Goal: Transaction & Acquisition: Purchase product/service

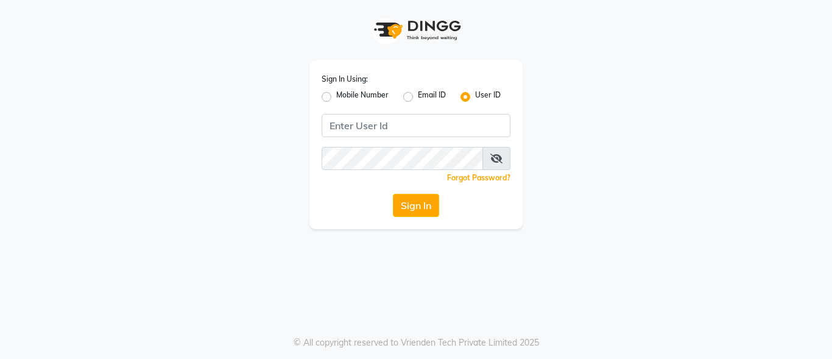
click at [336, 92] on label "Mobile Number" at bounding box center [362, 97] width 52 height 15
click at [336, 92] on input "Mobile Number" at bounding box center [340, 94] width 8 height 8
radio input "true"
radio input "false"
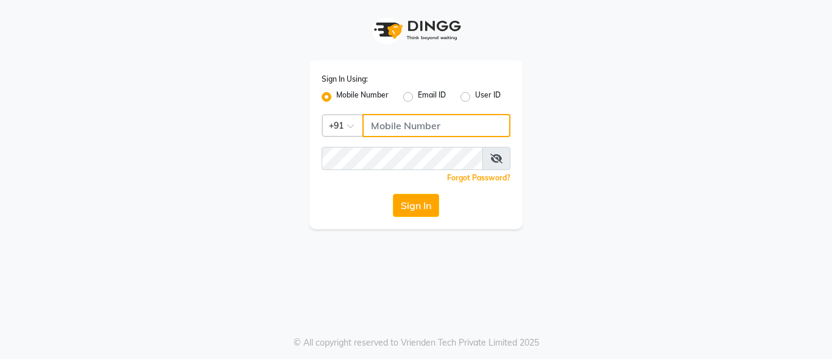
click at [399, 130] on input "Username" at bounding box center [437, 125] width 148 height 23
type input "9899525358"
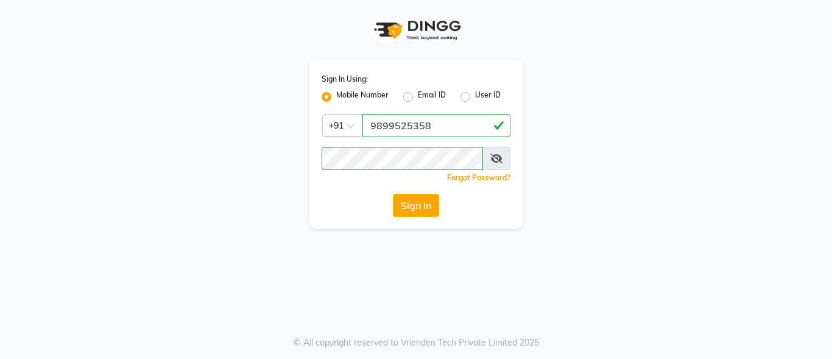
click at [498, 161] on icon at bounding box center [496, 159] width 12 height 10
click at [393, 194] on button "Sign In" at bounding box center [416, 205] width 46 height 23
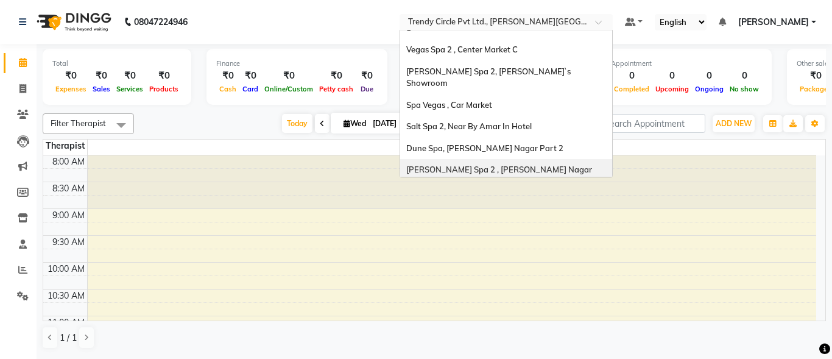
scroll to position [52, 0]
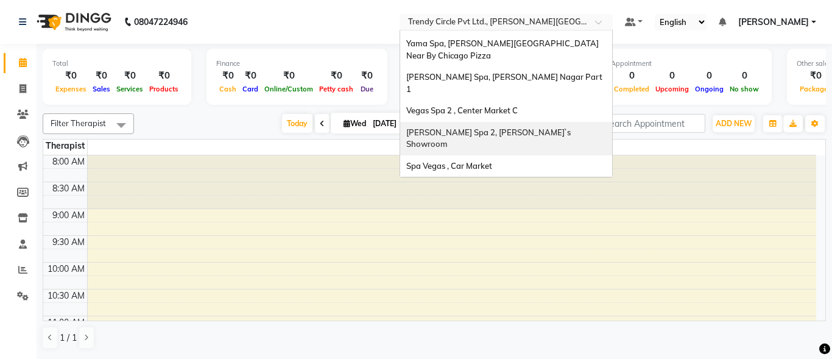
click at [545, 122] on div "[PERSON_NAME] Spa 2, [PERSON_NAME]`s Showroom" at bounding box center [506, 139] width 212 height 34
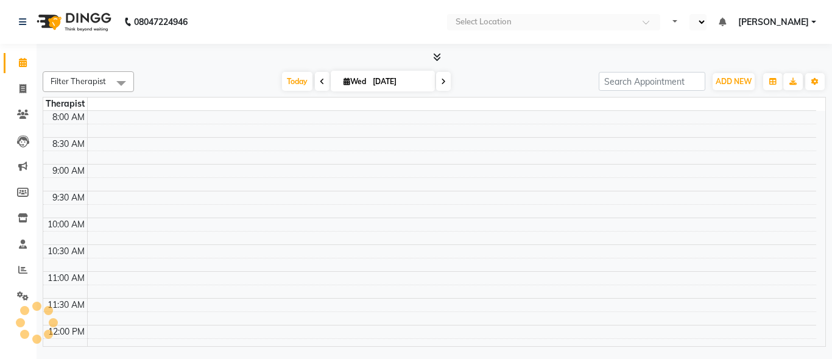
select select "en"
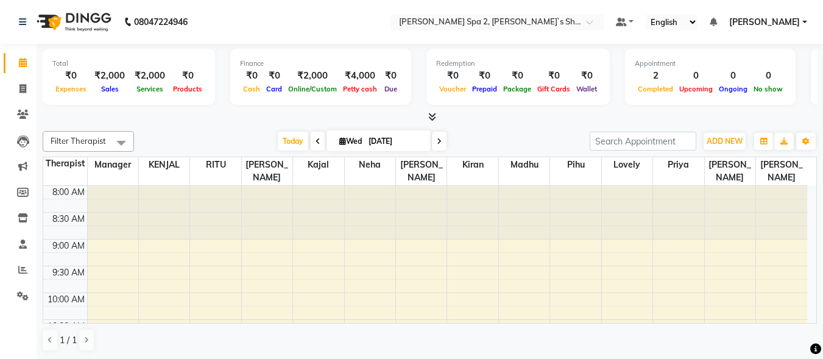
click at [612, 222] on div at bounding box center [627, 213] width 51 height 54
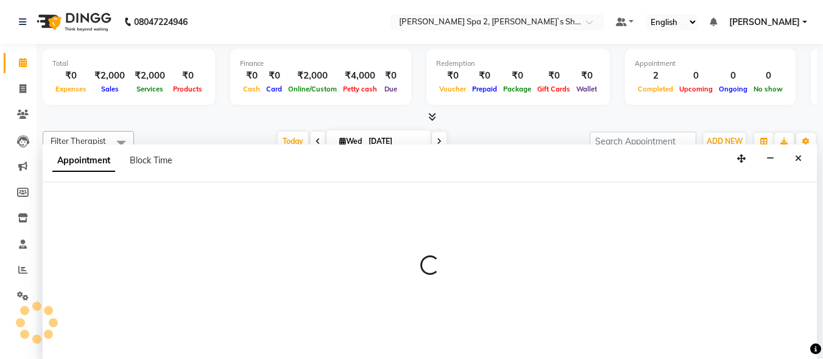
select select "82279"
select select "tentative"
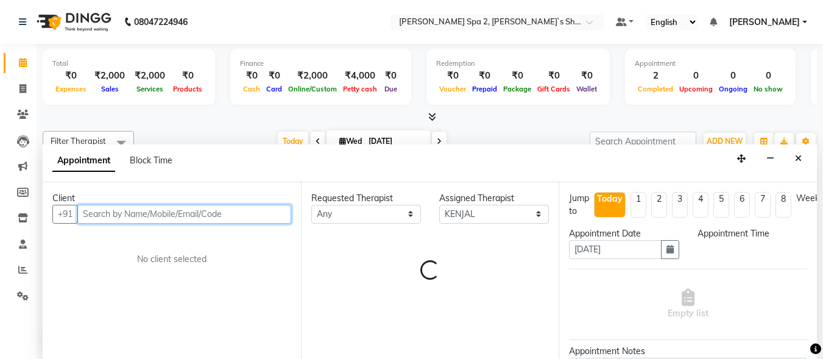
select select "555"
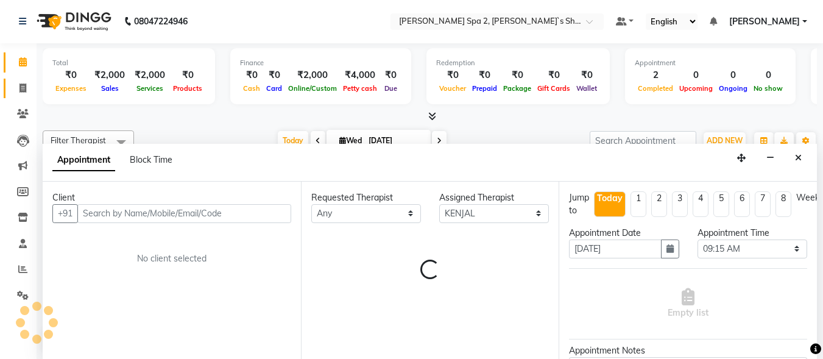
click at [23, 87] on icon at bounding box center [22, 87] width 7 height 9
click at [23, 88] on icon at bounding box center [22, 87] width 7 height 9
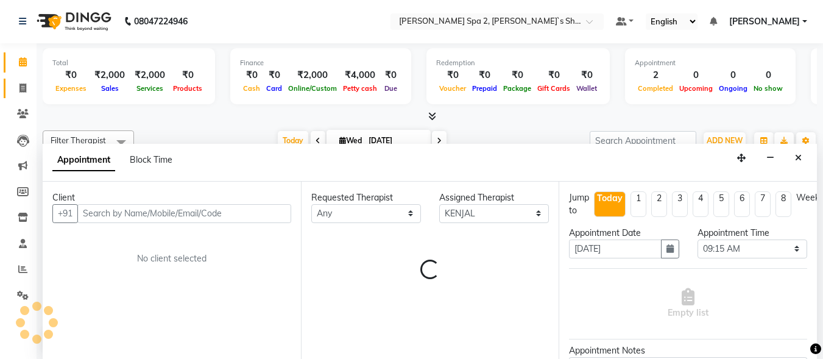
select select "service"
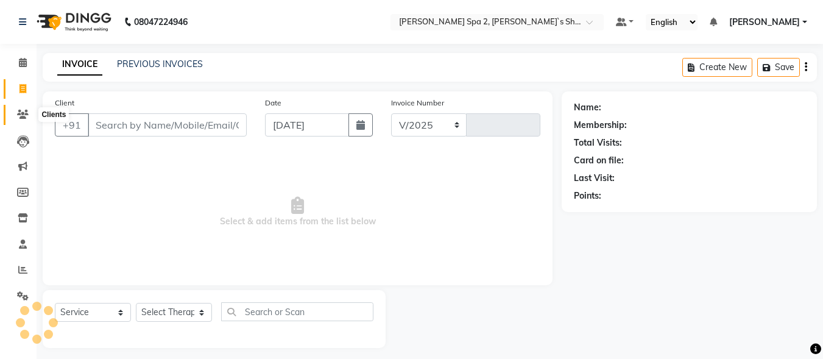
select select "7607"
type input "1394"
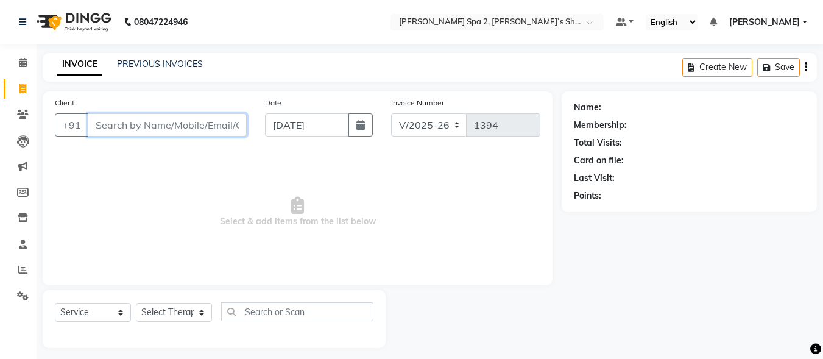
click at [144, 124] on input "Client" at bounding box center [167, 124] width 159 height 23
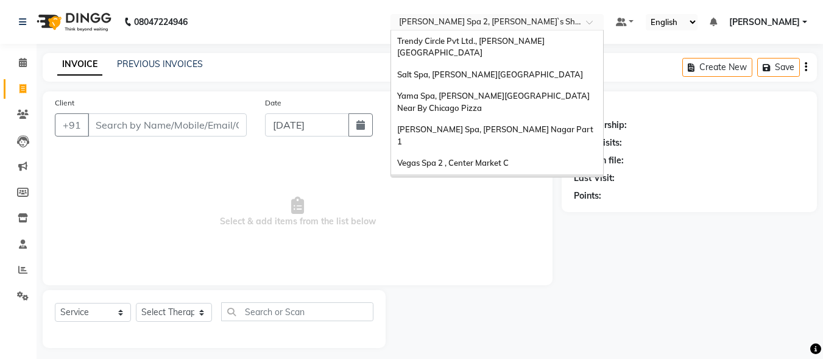
click at [446, 19] on input "text" at bounding box center [485, 23] width 177 height 12
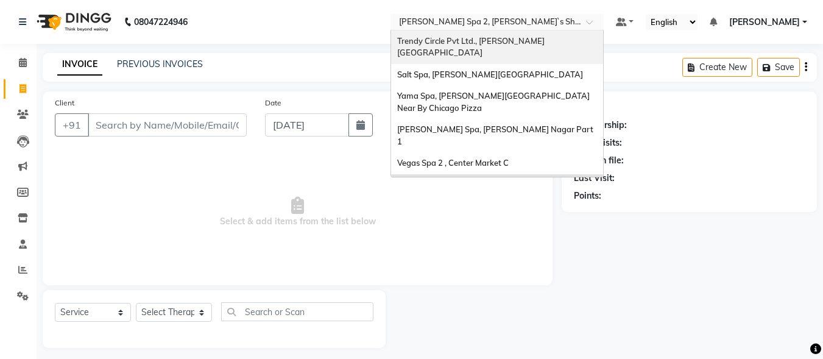
click at [593, 44] on div "Trendy Circle Pvt Ltd., Lajpat Nagar" at bounding box center [497, 47] width 212 height 34
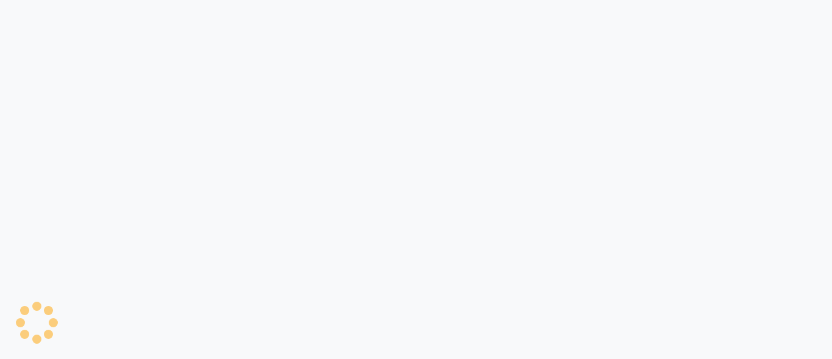
select select "service"
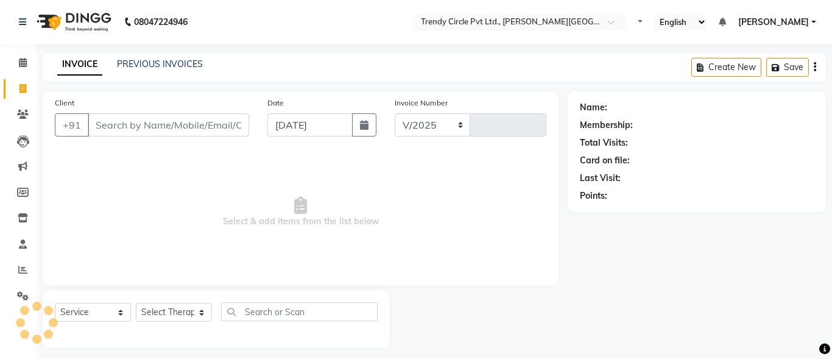
select select "7584"
type input "0026"
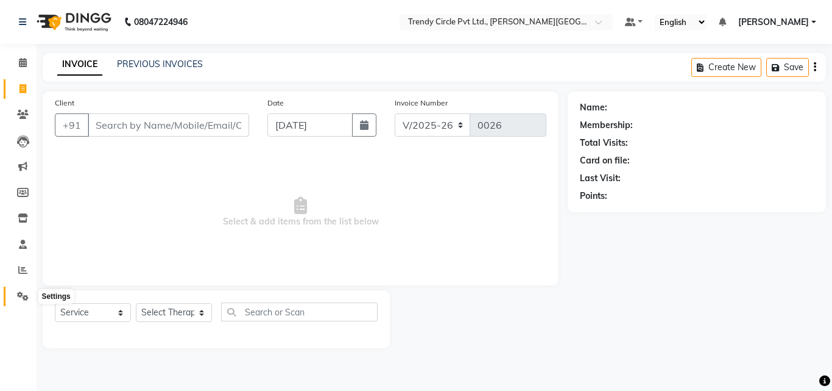
click at [22, 289] on span at bounding box center [22, 296] width 21 height 14
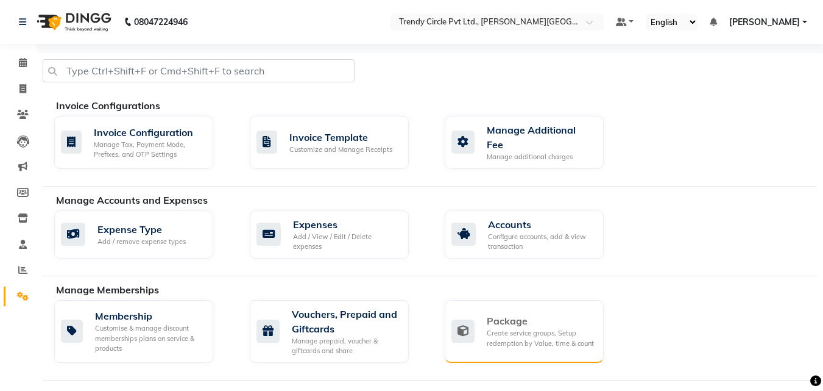
click at [515, 333] on div "Create service groups, Setup redemption by Value, time & count" at bounding box center [540, 338] width 107 height 20
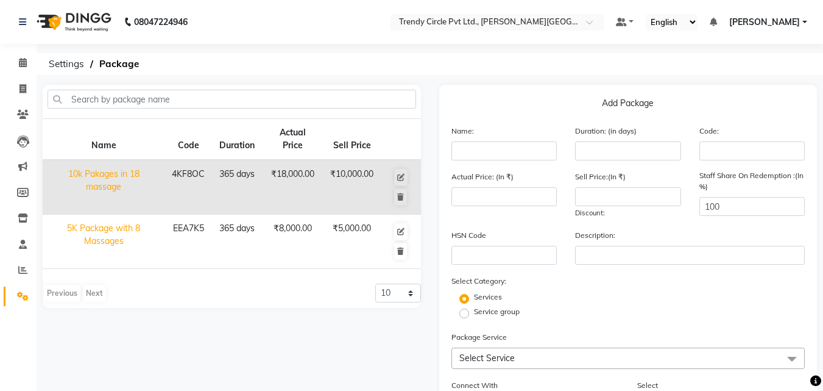
scroll to position [118, 0]
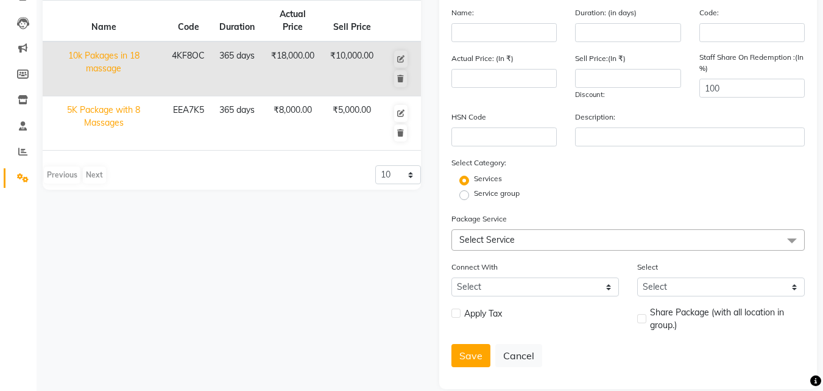
click at [637, 242] on span "Select Service" at bounding box center [628, 239] width 354 height 21
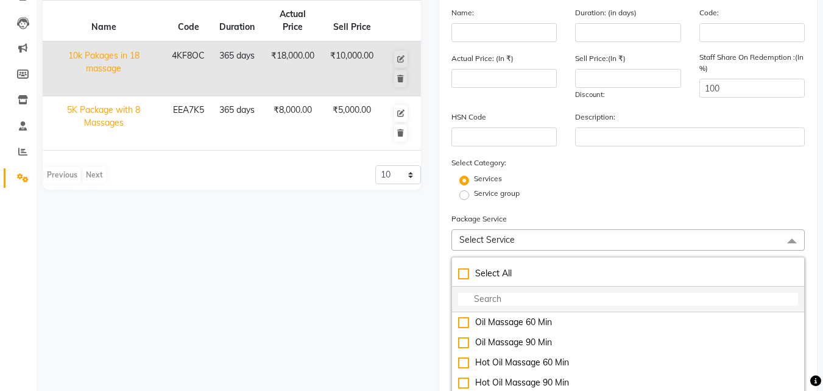
click at [592, 295] on input "multiselect-search" at bounding box center [628, 298] width 341 height 13
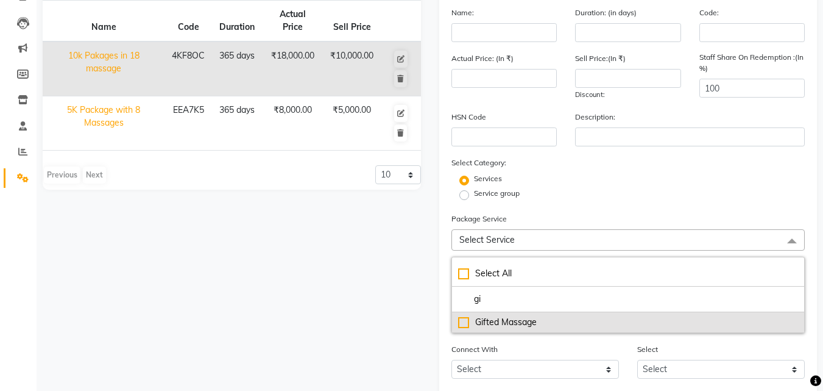
type input "gi"
click at [462, 323] on div "Gifted Massage" at bounding box center [628, 322] width 341 height 13
type input "0"
checkbox input "true"
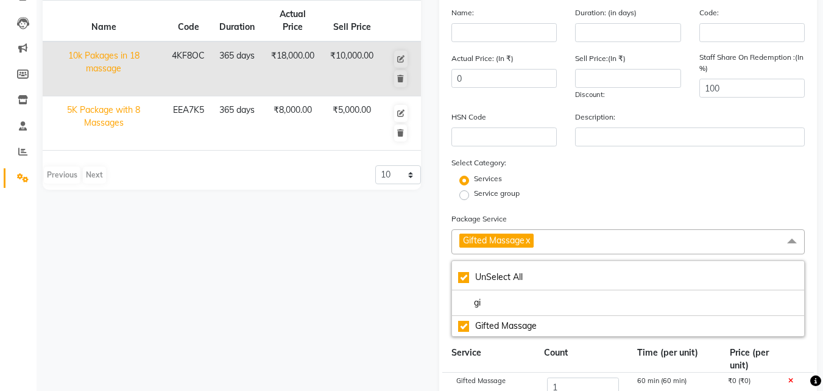
scroll to position [387, 0]
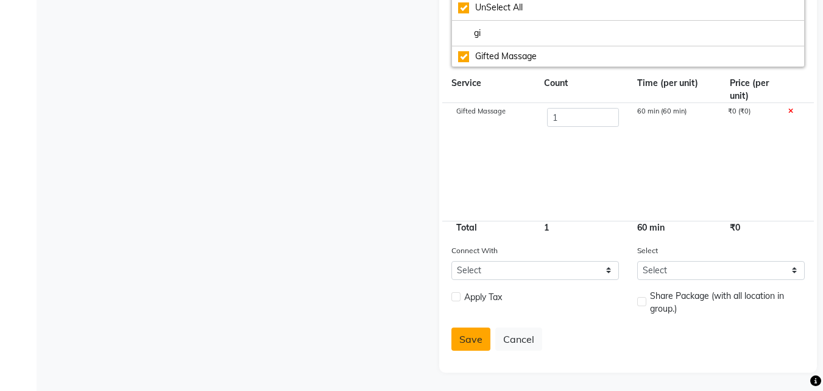
click at [473, 339] on button "Save" at bounding box center [470, 338] width 39 height 23
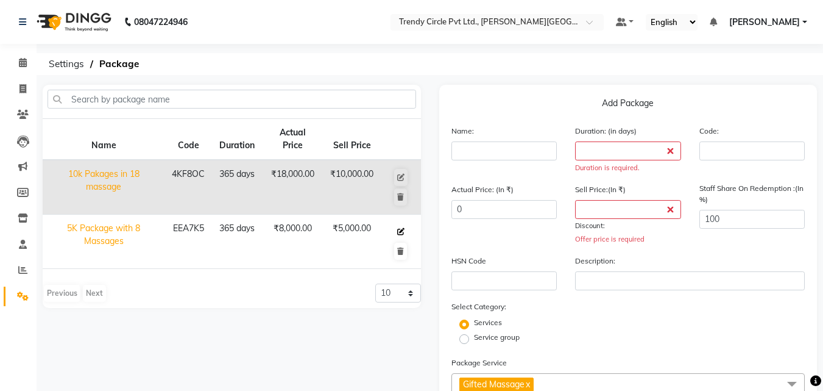
click at [404, 231] on icon at bounding box center [400, 231] width 7 height 7
type input "5K Package with 8 Massages"
type input "365"
type input "EEA7K5"
type input "8000"
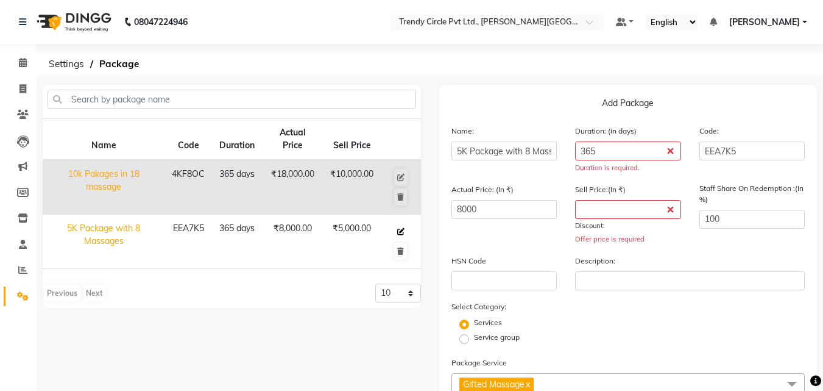
type input "5000"
checkbox input "true"
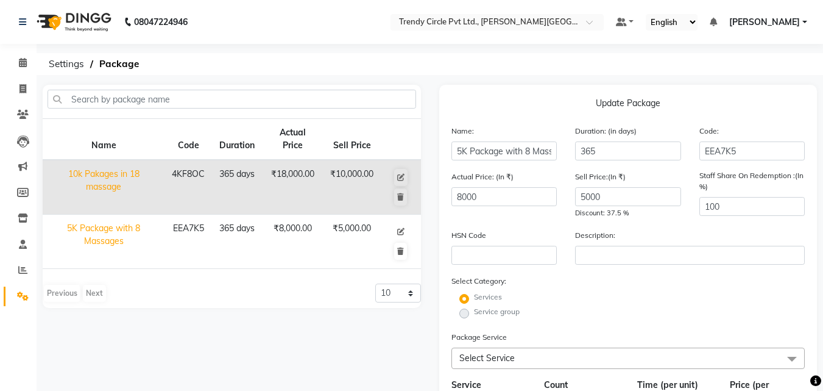
scroll to position [319, 0]
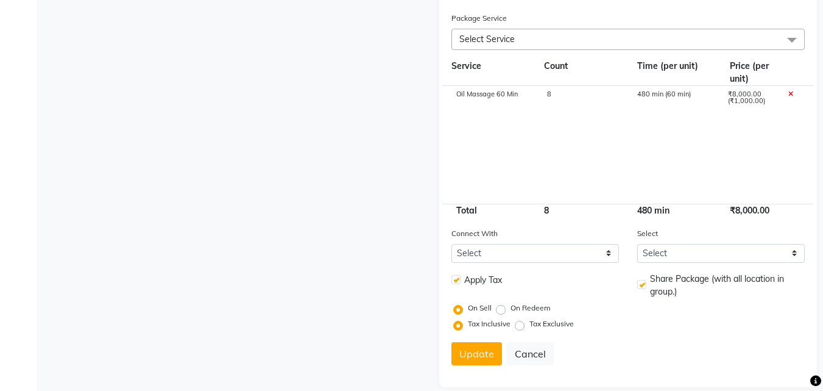
click at [498, 43] on span "Select Service" at bounding box center [486, 39] width 55 height 11
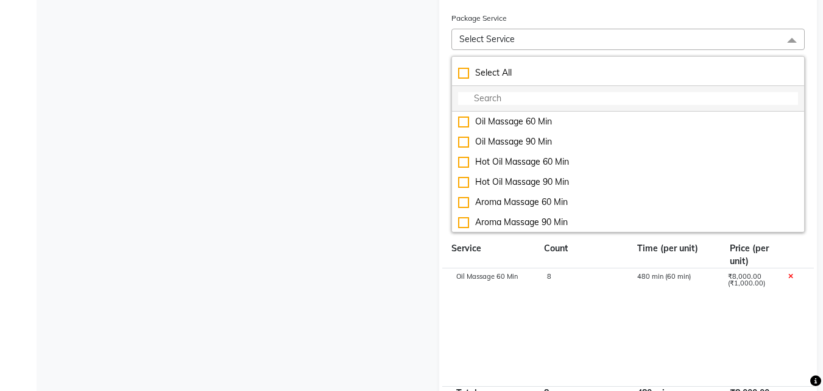
click at [499, 88] on li at bounding box center [628, 99] width 353 height 26
click at [501, 96] on input "multiselect-search" at bounding box center [628, 98] width 341 height 13
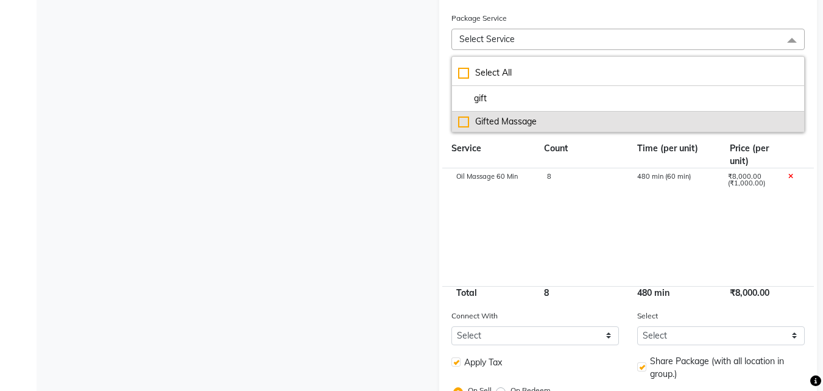
type input "gift"
click at [462, 121] on div "Gifted Massage" at bounding box center [628, 121] width 341 height 13
checkbox input "true"
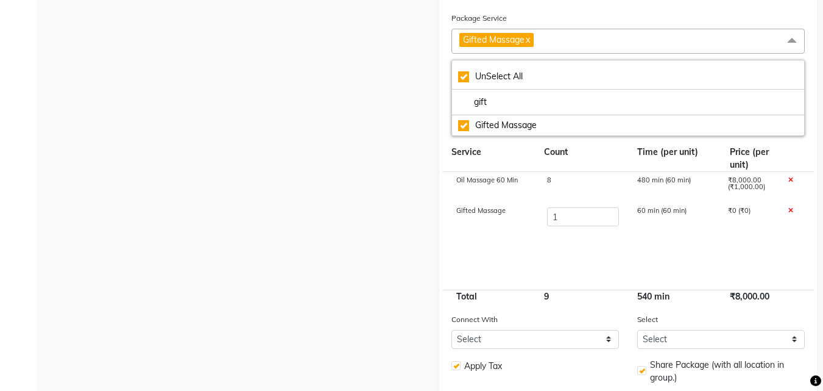
scroll to position [419, 0]
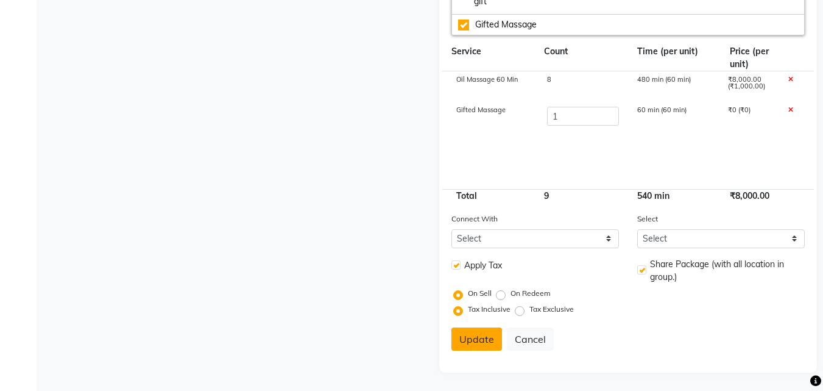
click at [482, 341] on button "Update" at bounding box center [476, 338] width 51 height 23
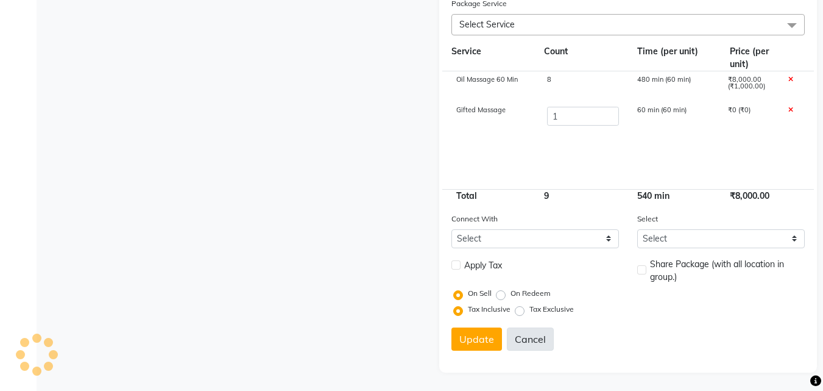
select select
checkbox input "false"
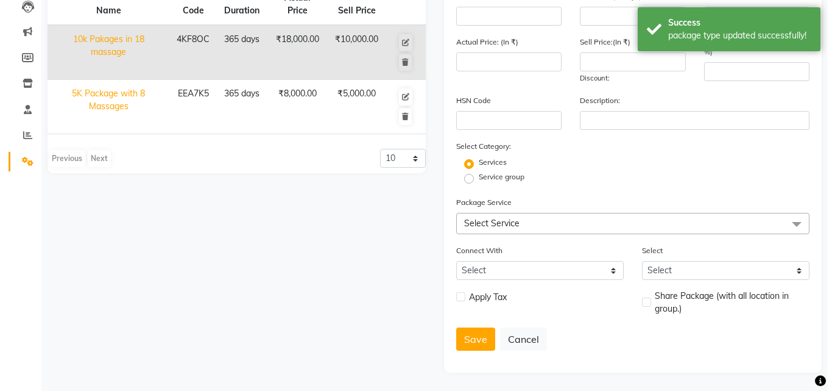
scroll to position [0, 0]
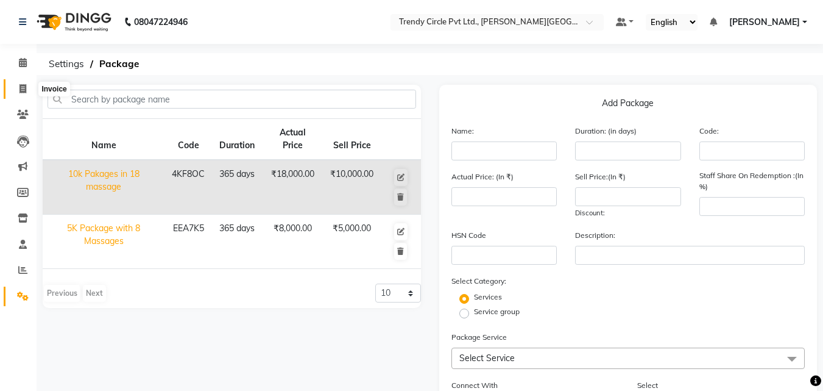
click at [27, 86] on span at bounding box center [22, 89] width 21 height 14
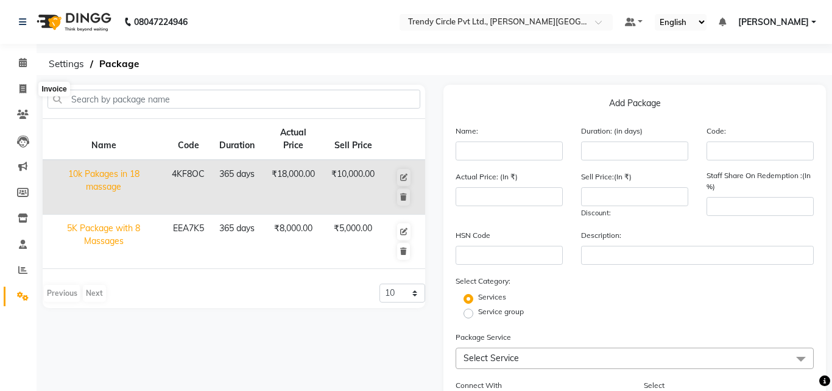
select select "service"
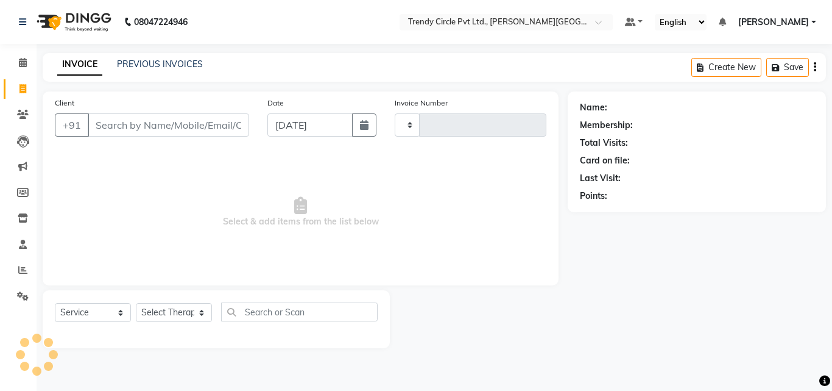
type input "0026"
select select "7584"
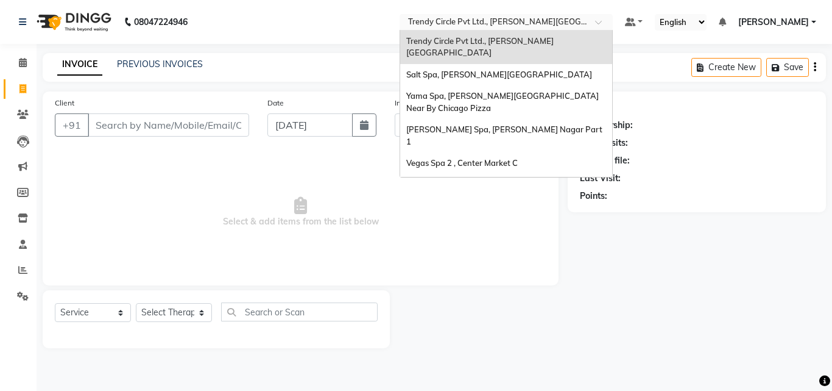
click at [495, 24] on input "text" at bounding box center [494, 23] width 177 height 12
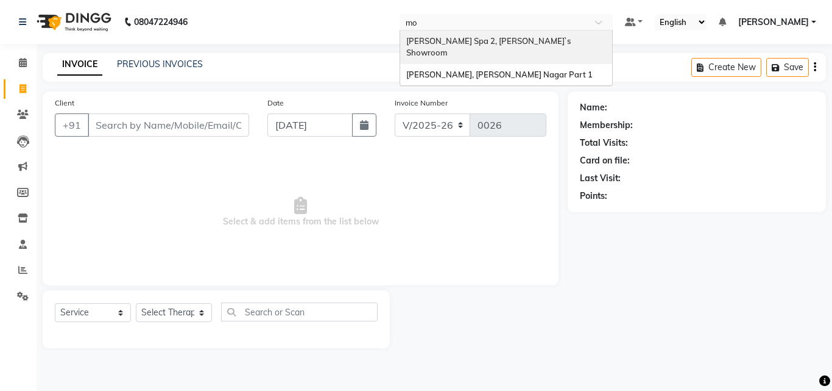
type input "mol"
click at [490, 36] on span "[PERSON_NAME] Spa 2, [PERSON_NAME]`s Showroom" at bounding box center [489, 47] width 166 height 22
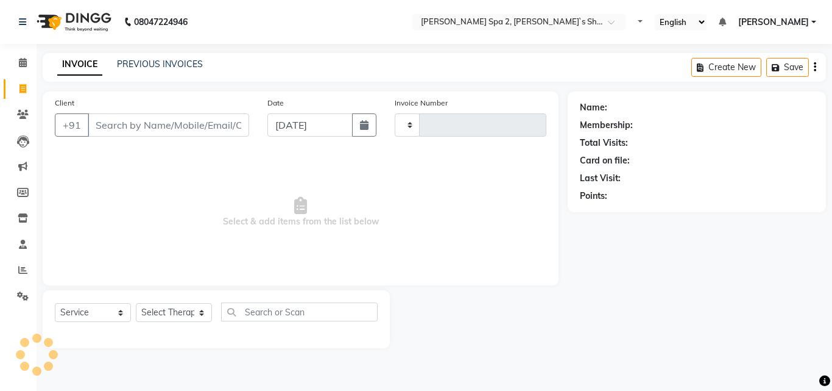
select select "service"
type input "1394"
select select "7607"
click at [152, 128] on input "Client" at bounding box center [168, 124] width 161 height 23
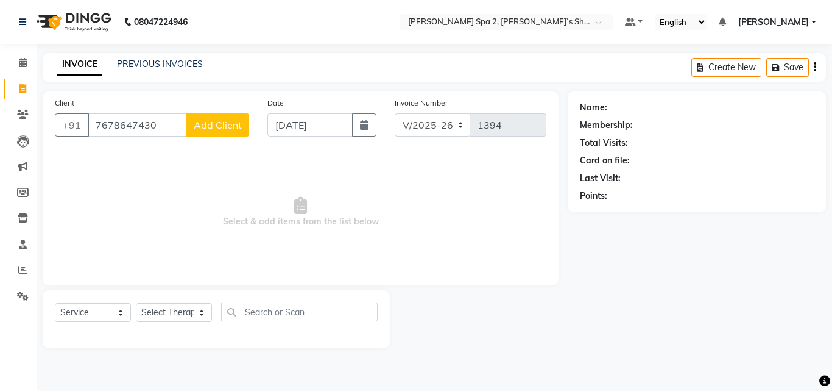
type input "7678647430"
click at [232, 125] on span "Add Client" at bounding box center [218, 125] width 48 height 12
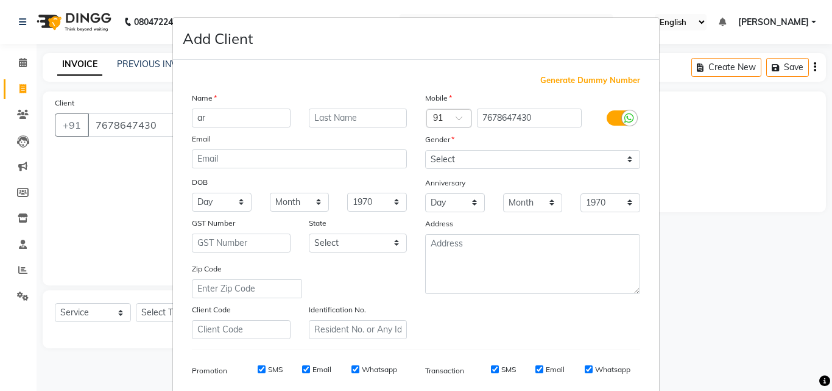
type input "a"
type input "ARJUN SIR"
click at [470, 166] on select "Select Male Female Other Prefer Not To Say" at bounding box center [532, 159] width 215 height 19
select select "male"
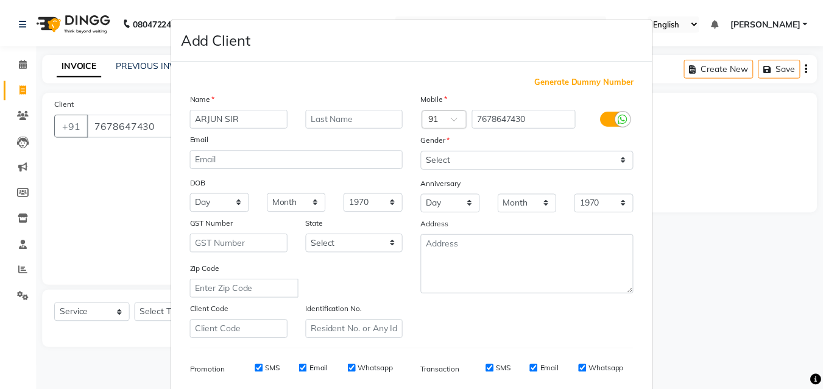
scroll to position [172, 0]
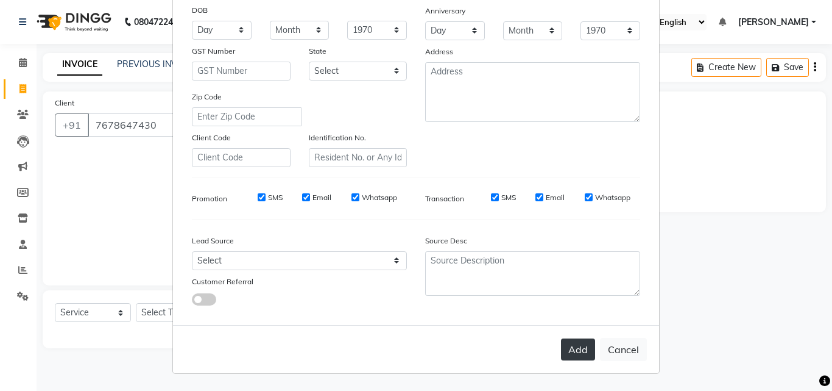
click at [576, 347] on button "Add" at bounding box center [578, 349] width 34 height 22
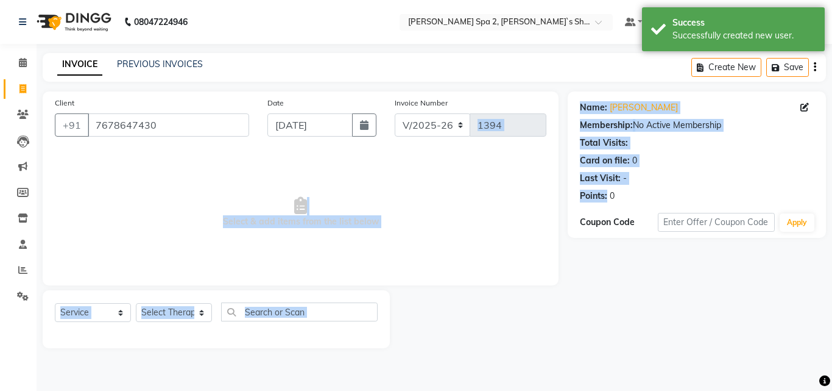
drag, startPoint x: 829, startPoint y: 205, endPoint x: 483, endPoint y: 151, distance: 349.6
click at [483, 151] on div "Client +91 7678647430 Date 03-09-2025 Invoice Number V/2025 V/2025-26 1394 Sele…" at bounding box center [435, 219] width 802 height 256
click at [109, 313] on select "Select Service Product Membership Package Voucher Prepaid Gift Card" at bounding box center [93, 312] width 76 height 19
select select "package"
click at [55, 303] on select "Select Service Product Membership Package Voucher Prepaid Gift Card" at bounding box center [93, 312] width 76 height 19
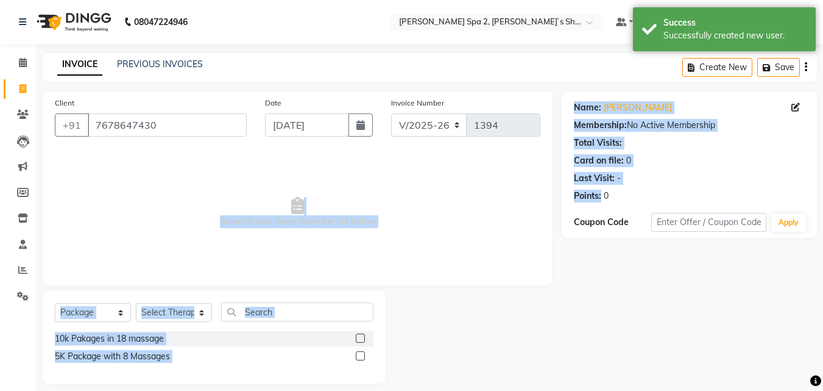
click at [360, 356] on label at bounding box center [360, 355] width 9 height 9
click at [360, 356] on input "checkbox" at bounding box center [360, 356] width 8 height 8
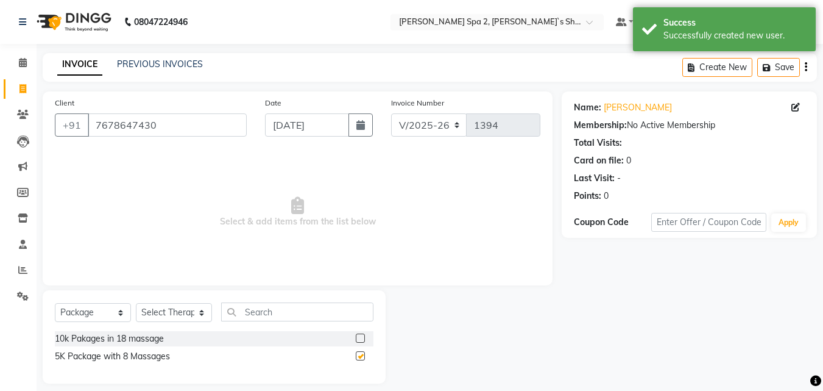
checkbox input "false"
click at [174, 311] on select "Select Therapist Anshika ISHIKA Kajal KENJAL Kiran Lovely Madhu Manager Monika …" at bounding box center [174, 312] width 76 height 19
select select "67376"
click at [136, 303] on select "Select Therapist Anshika ISHIKA Kajal KENJAL Kiran Lovely Madhu Manager Monika …" at bounding box center [174, 312] width 76 height 19
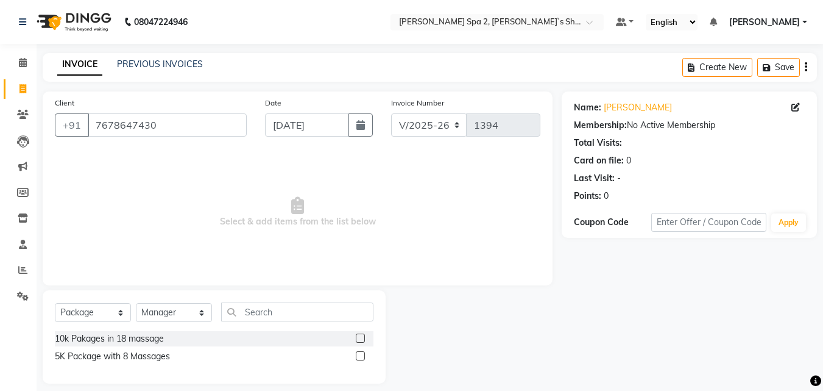
click at [364, 357] on label at bounding box center [360, 355] width 9 height 9
click at [364, 357] on input "checkbox" at bounding box center [360, 356] width 8 height 8
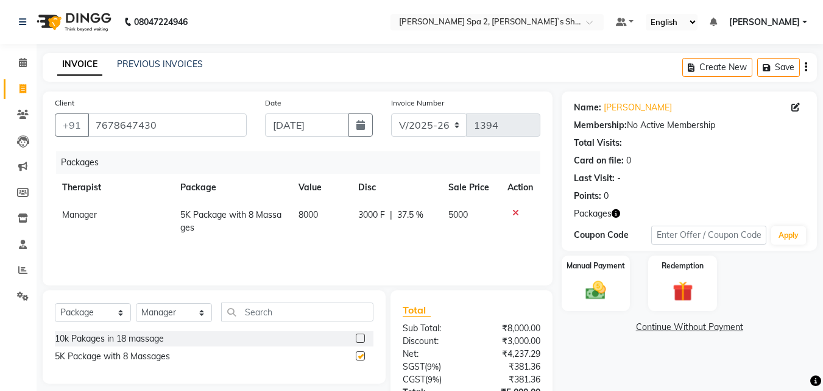
checkbox input "false"
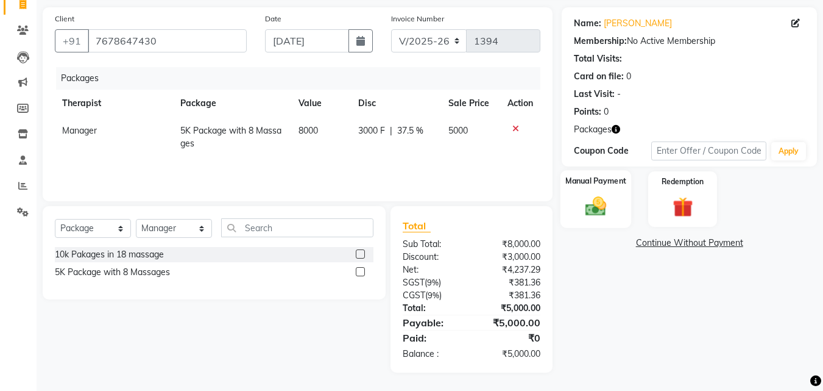
click at [607, 193] on div "Manual Payment" at bounding box center [596, 199] width 71 height 58
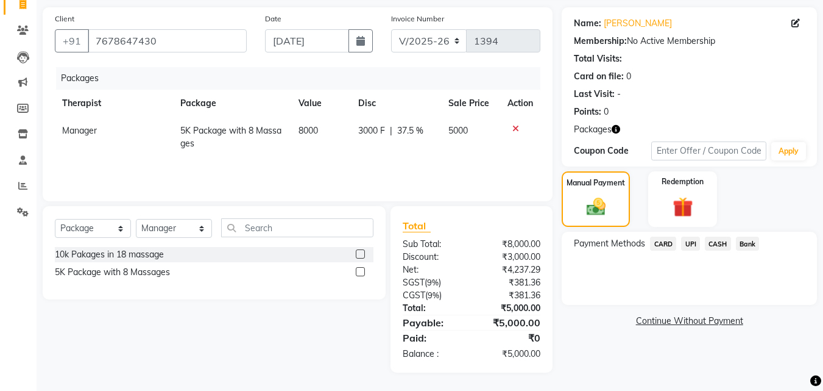
click at [696, 246] on span "UPI" at bounding box center [690, 243] width 19 height 14
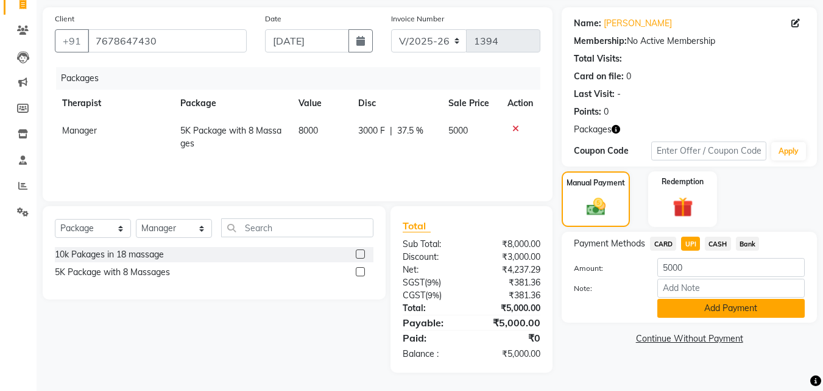
click at [729, 305] on button "Add Payment" at bounding box center [730, 308] width 147 height 19
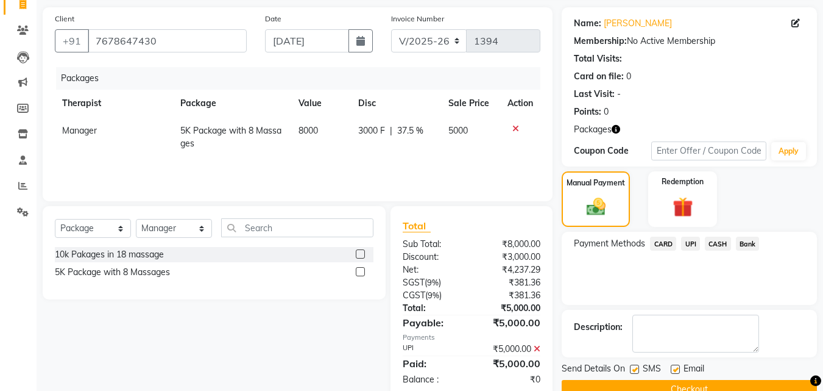
scroll to position [110, 0]
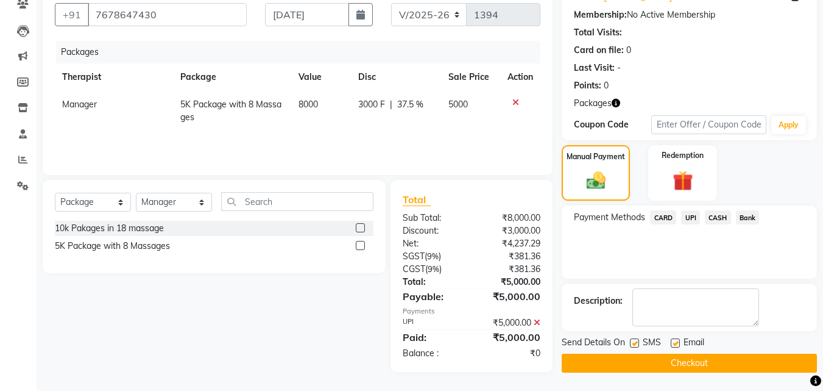
click at [656, 366] on button "Checkout" at bounding box center [689, 362] width 255 height 19
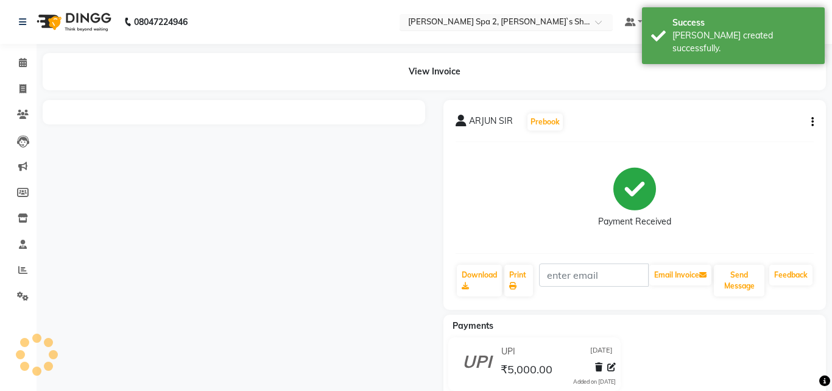
click at [487, 26] on input "text" at bounding box center [494, 23] width 177 height 12
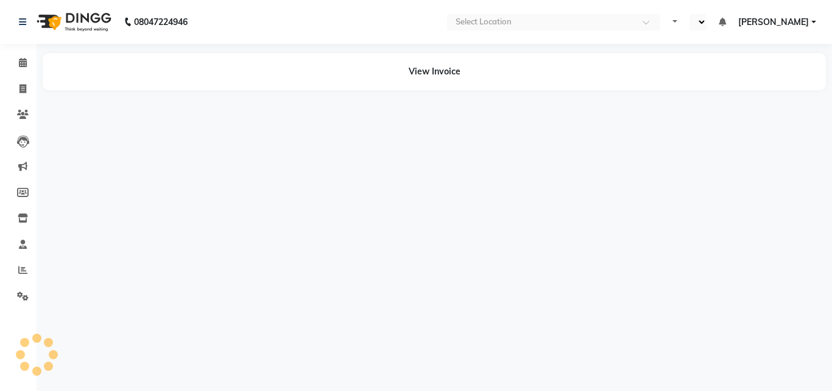
select select "en"
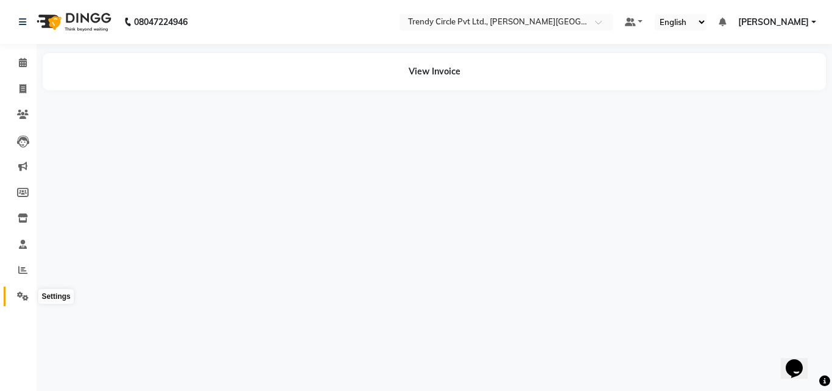
click at [25, 295] on icon at bounding box center [23, 295] width 12 height 9
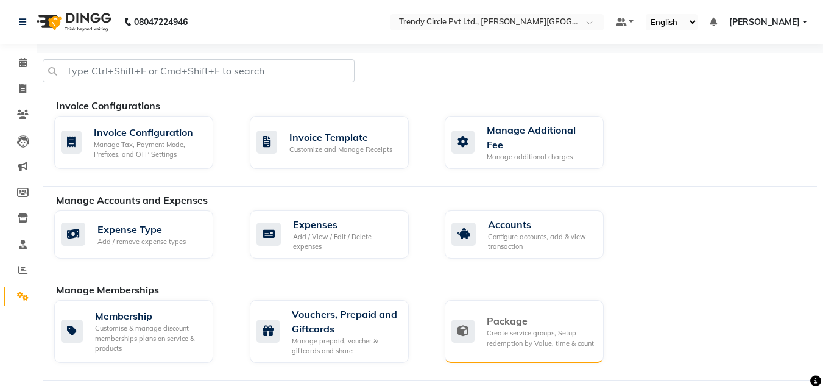
click at [491, 316] on div "Package" at bounding box center [540, 320] width 107 height 15
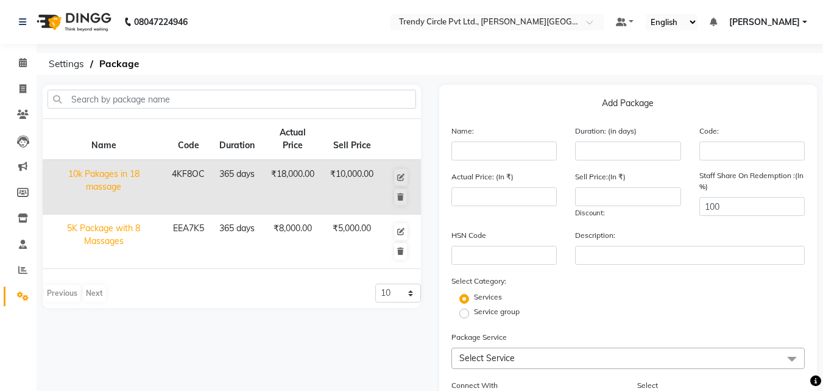
scroll to position [98, 0]
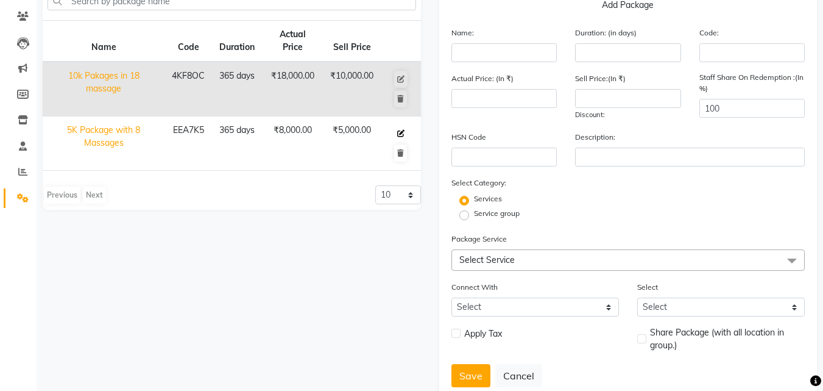
click at [401, 133] on icon at bounding box center [400, 133] width 7 height 7
type input "5K Package with 8 Massages"
type input "365"
type input "EEA7K5"
type input "8000"
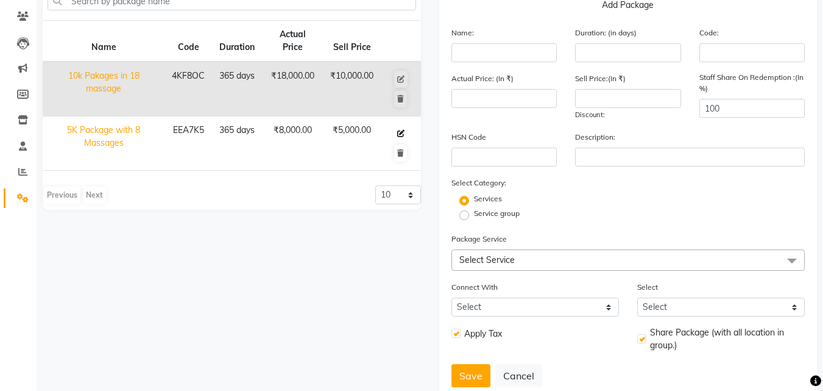
type input "5000"
checkbox input "true"
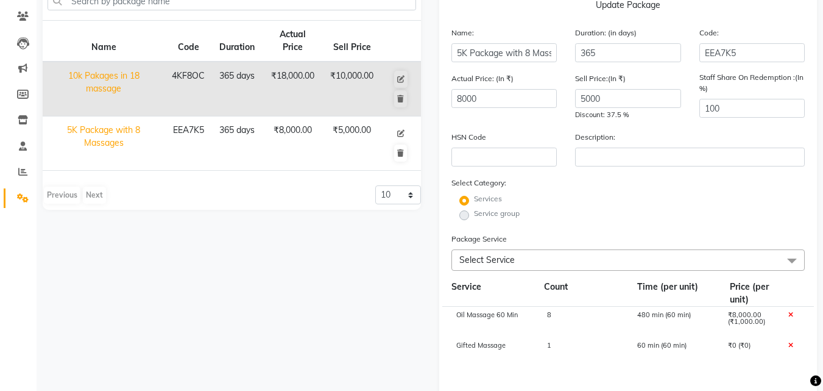
scroll to position [333, 0]
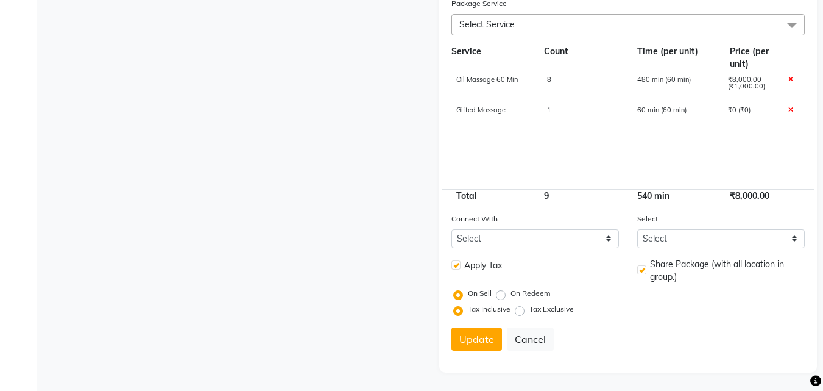
click at [790, 112] on icon at bounding box center [790, 110] width 5 height 7
click at [483, 340] on button "Update" at bounding box center [476, 338] width 51 height 23
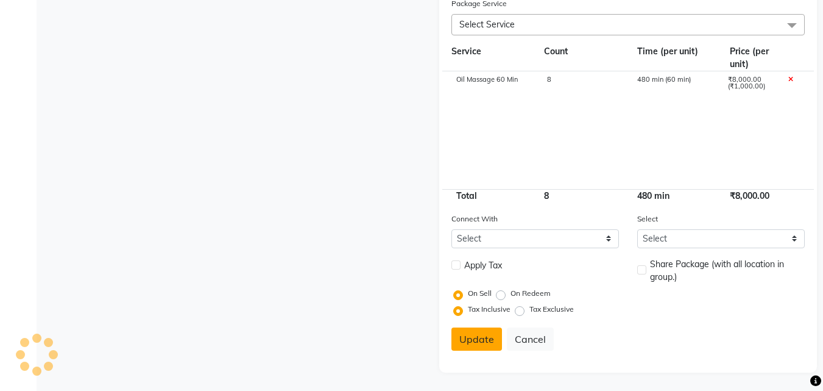
select select
checkbox input "false"
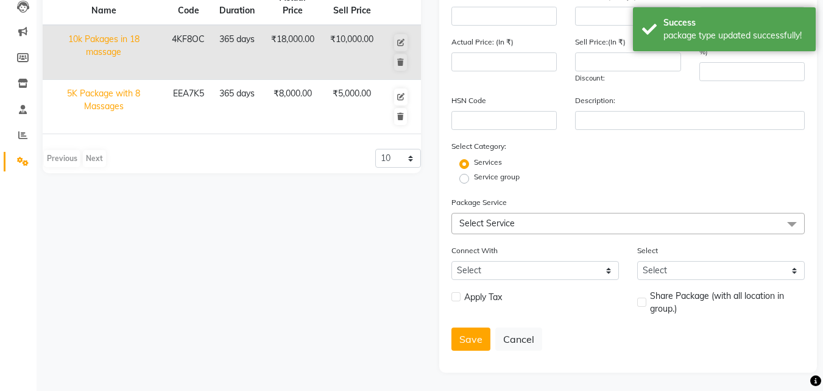
scroll to position [0, 0]
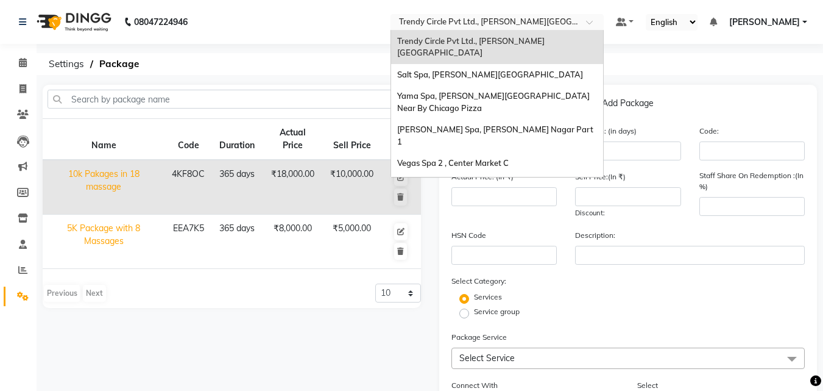
click at [515, 21] on input "text" at bounding box center [485, 23] width 177 height 12
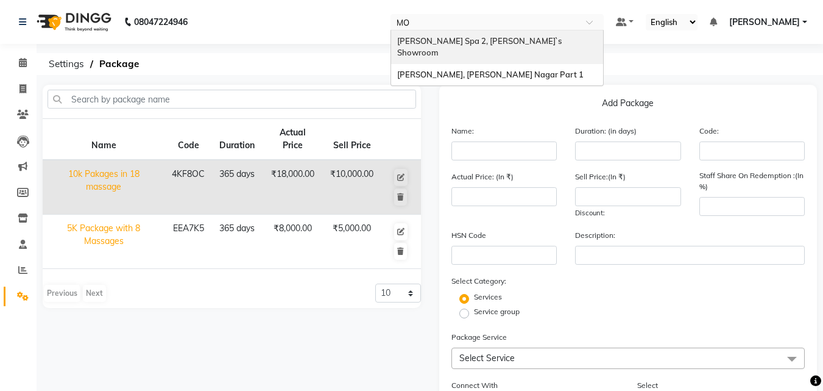
type input "MOL"
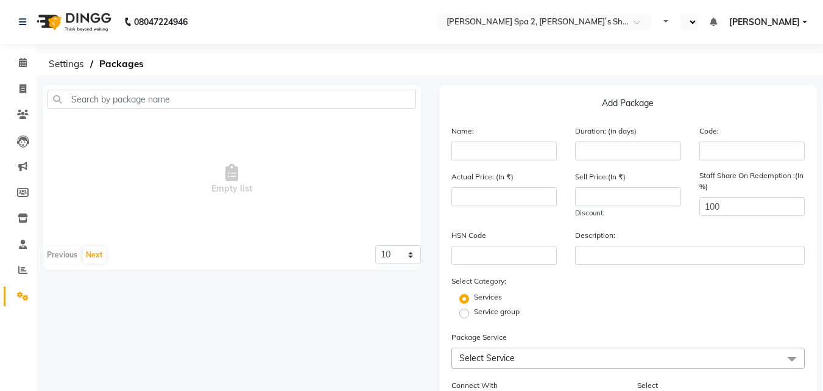
select select "en"
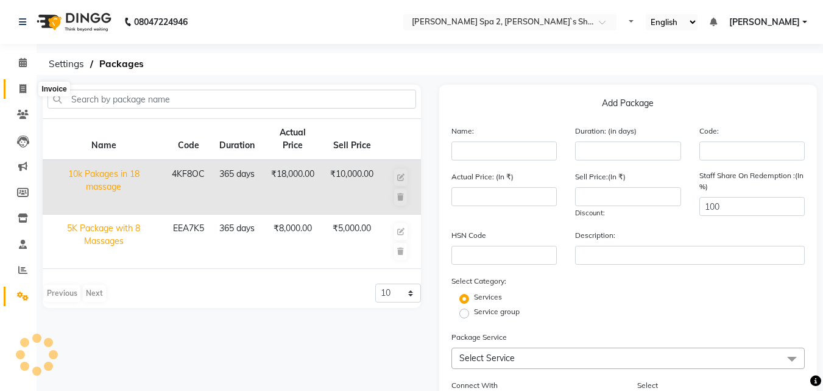
click at [23, 89] on icon at bounding box center [22, 88] width 7 height 9
select select "service"
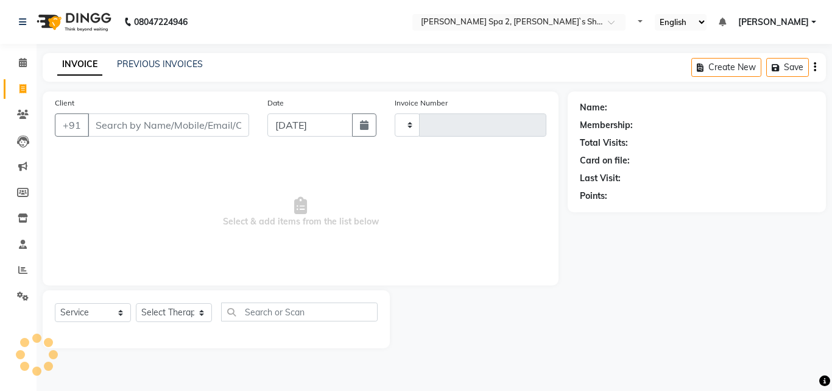
click at [125, 125] on input "Client" at bounding box center [168, 124] width 161 height 23
type input "7"
select select "7607"
type input "1395"
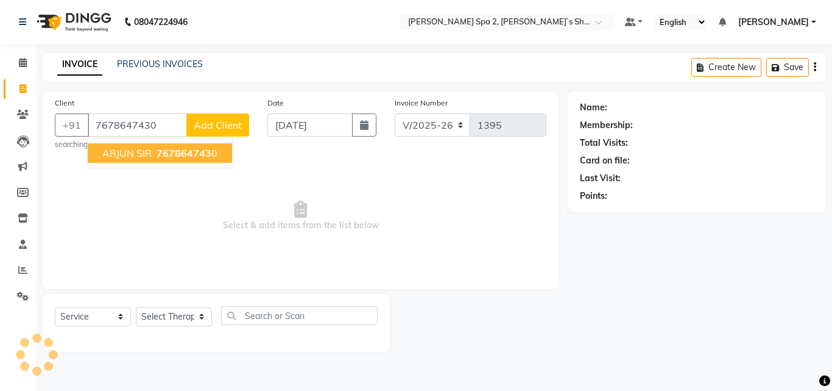
type input "7678647430"
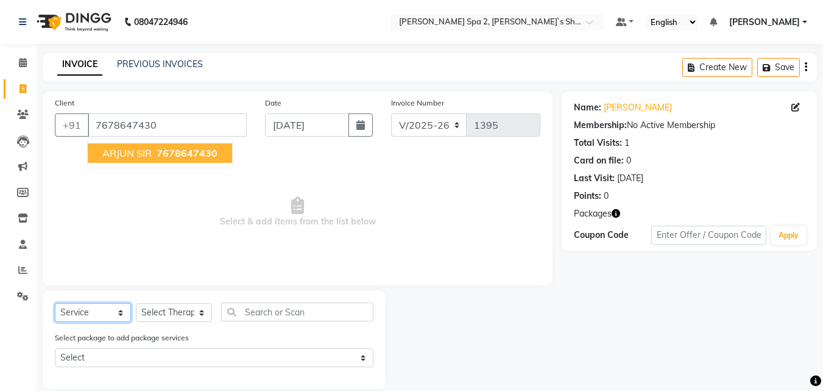
click at [105, 314] on select "Select Service Product Membership Package Voucher Prepaid Gift Card" at bounding box center [93, 312] width 76 height 19
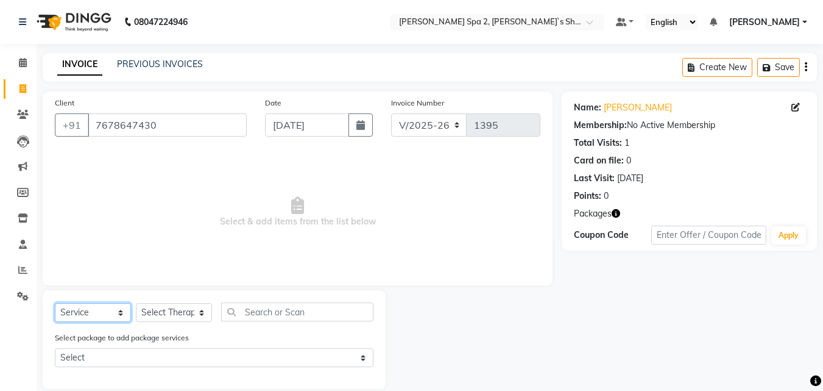
click at [55, 303] on select "Select Service Product Membership Package Voucher Prepaid Gift Card" at bounding box center [93, 312] width 76 height 19
click at [101, 205] on span "Select & add items from the list below" at bounding box center [298, 212] width 486 height 122
click at [97, 308] on select "Select Service Product Membership Package Voucher Prepaid Gift Card" at bounding box center [93, 312] width 76 height 19
click at [55, 303] on select "Select Service Product Membership Package Voucher Prepaid Gift Card" at bounding box center [93, 312] width 76 height 19
click at [160, 309] on select "Select Therapist [PERSON_NAME] KENJAL [PERSON_NAME] Madhu Manager [PERSON_NAME]…" at bounding box center [174, 312] width 76 height 19
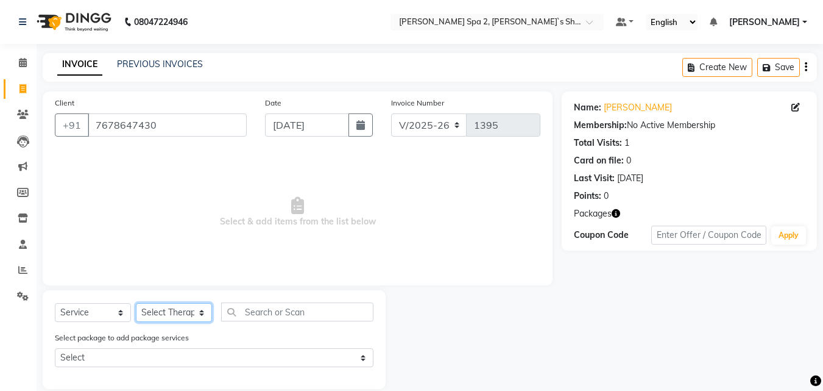
select select "67376"
click at [136, 303] on select "Select Therapist [PERSON_NAME] KENJAL [PERSON_NAME] Madhu Manager [PERSON_NAME]…" at bounding box center [174, 312] width 76 height 19
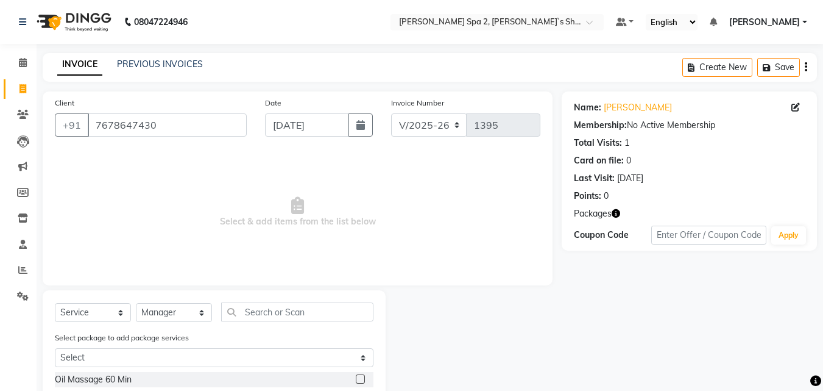
click at [356, 381] on label at bounding box center [360, 378] width 9 height 9
click at [356, 381] on input "checkbox" at bounding box center [360, 379] width 8 height 8
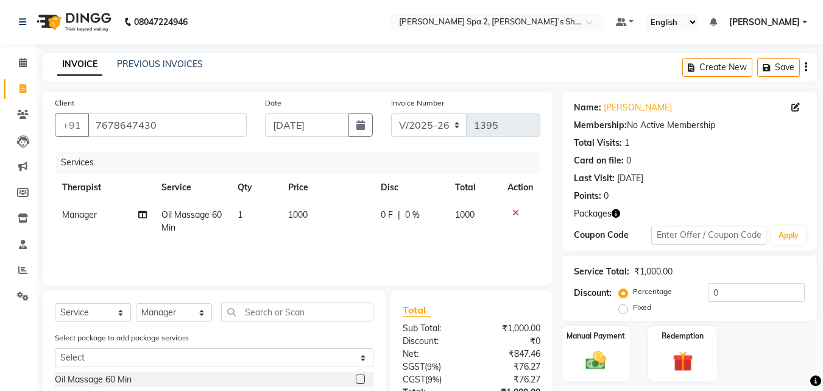
click at [356, 381] on label at bounding box center [360, 378] width 9 height 9
click at [356, 381] on input "checkbox" at bounding box center [360, 379] width 8 height 8
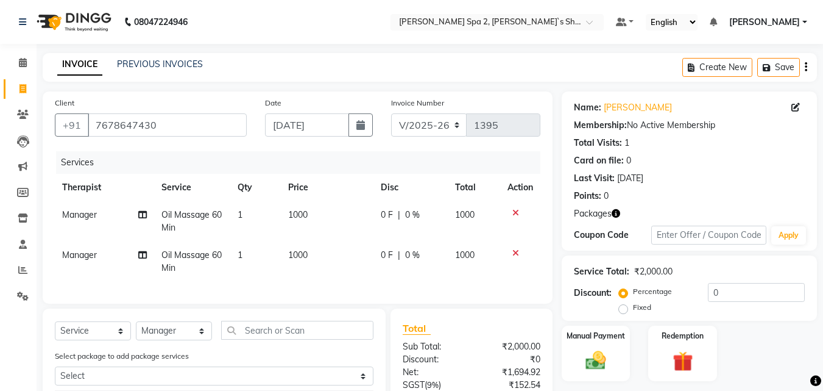
checkbox input "false"
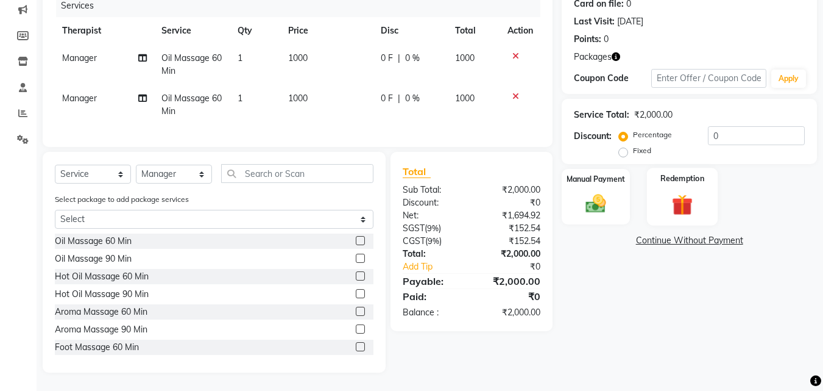
click at [677, 191] on img at bounding box center [682, 204] width 34 height 26
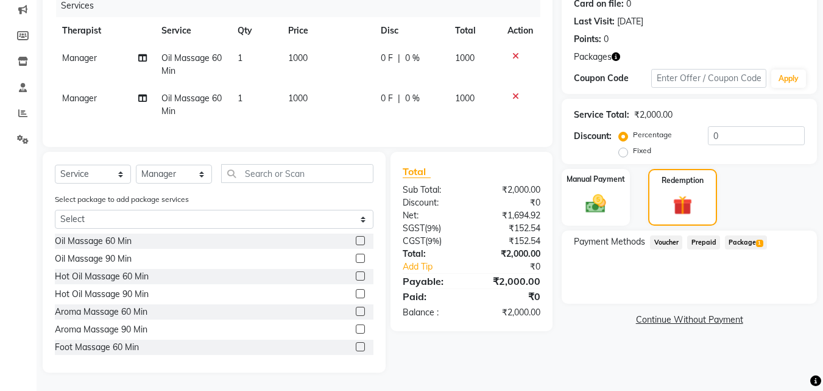
click at [749, 236] on span "Package 1" at bounding box center [746, 242] width 42 height 14
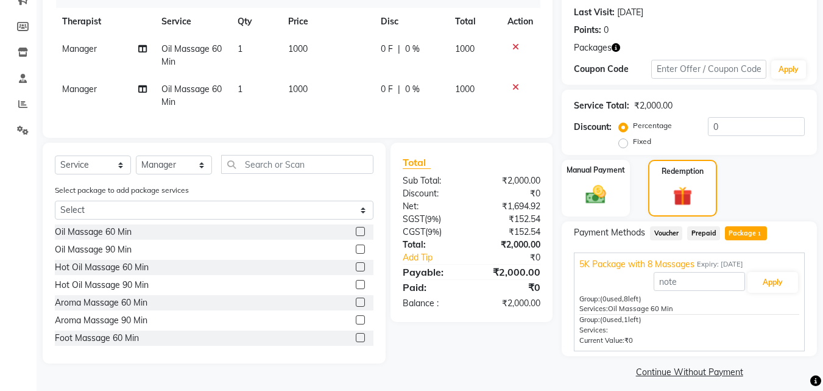
scroll to position [174, 0]
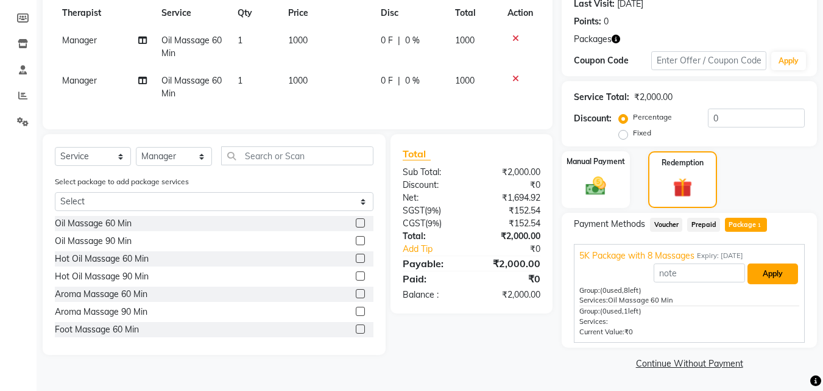
click at [779, 270] on button "Apply" at bounding box center [773, 273] width 51 height 21
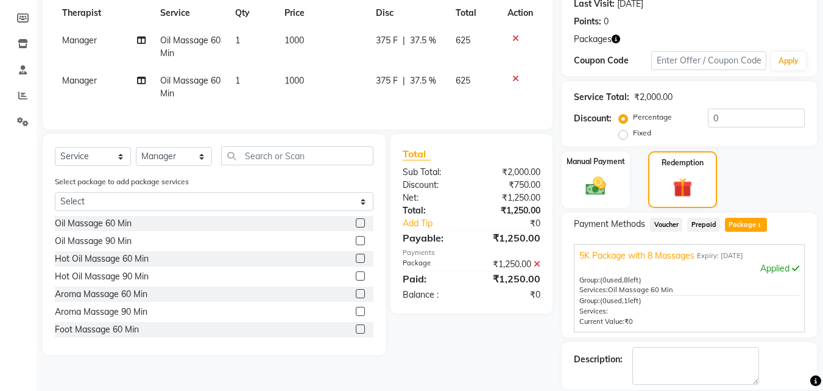
scroll to position [233, 0]
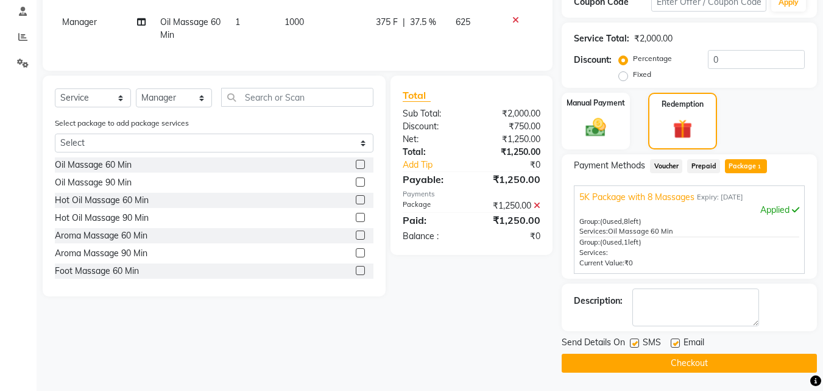
click at [688, 368] on button "Checkout" at bounding box center [689, 362] width 255 height 19
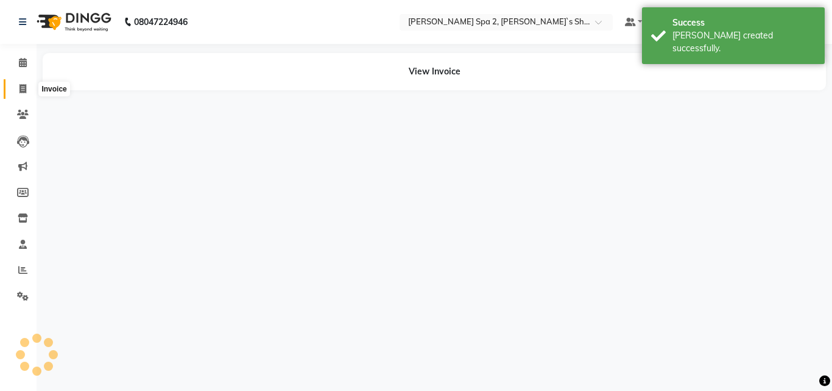
click at [23, 90] on icon at bounding box center [22, 88] width 7 height 9
select select "service"
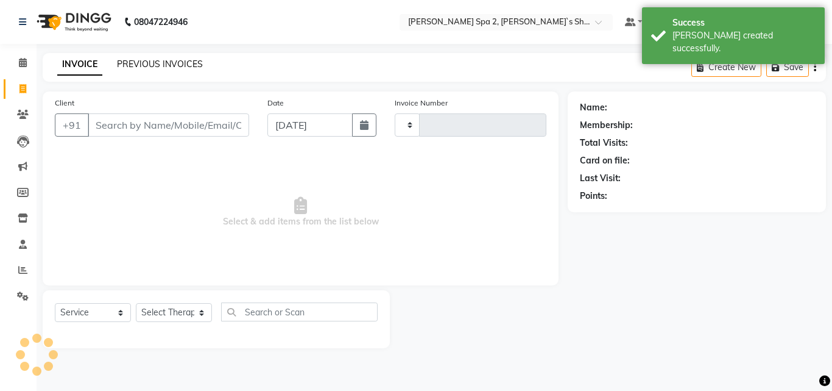
click at [154, 64] on link "PREVIOUS INVOICES" at bounding box center [160, 63] width 86 height 11
